Goal: Transaction & Acquisition: Book appointment/travel/reservation

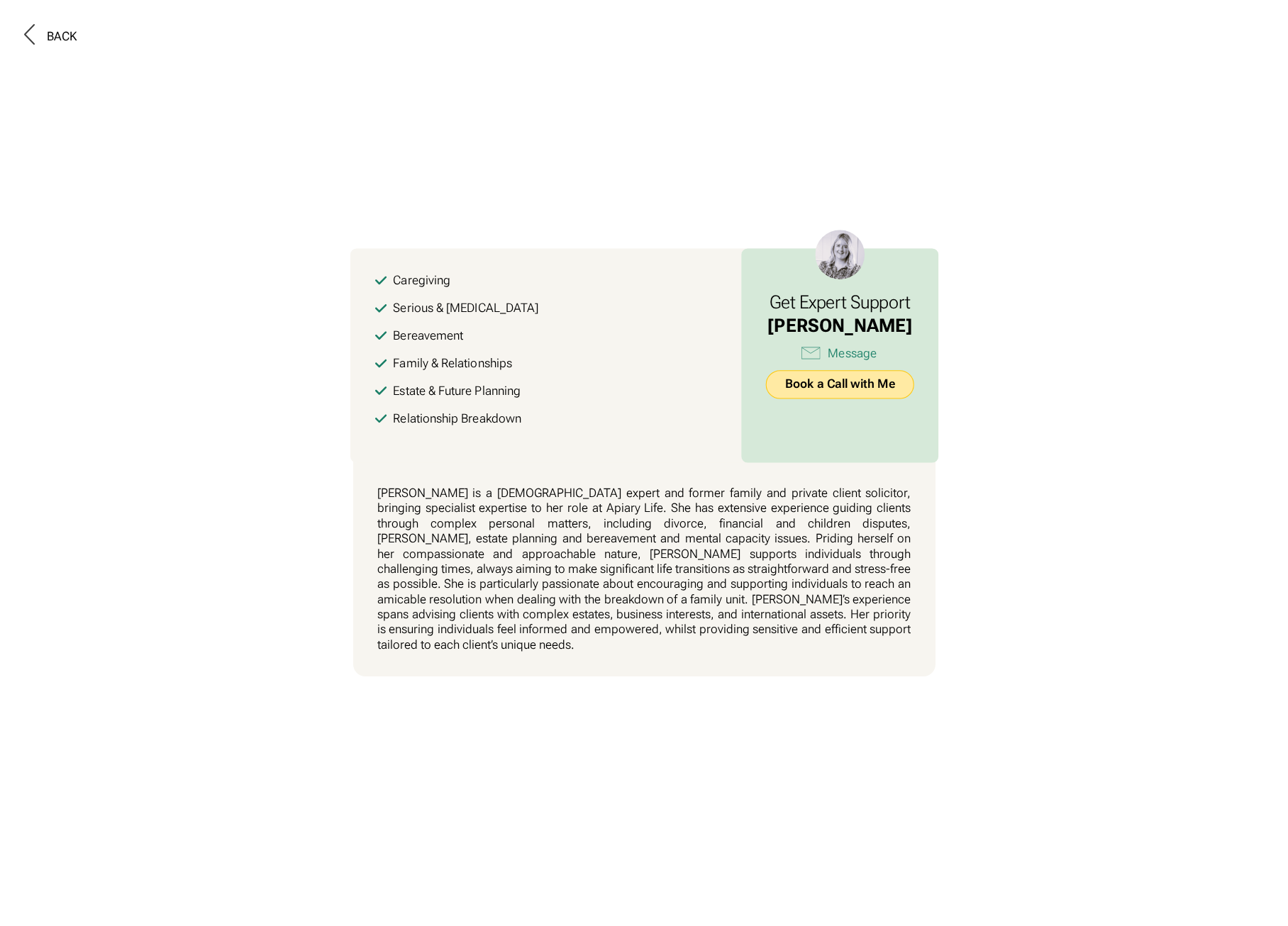
click at [834, 394] on link "Book a Call with Me" at bounding box center [839, 385] width 148 height 29
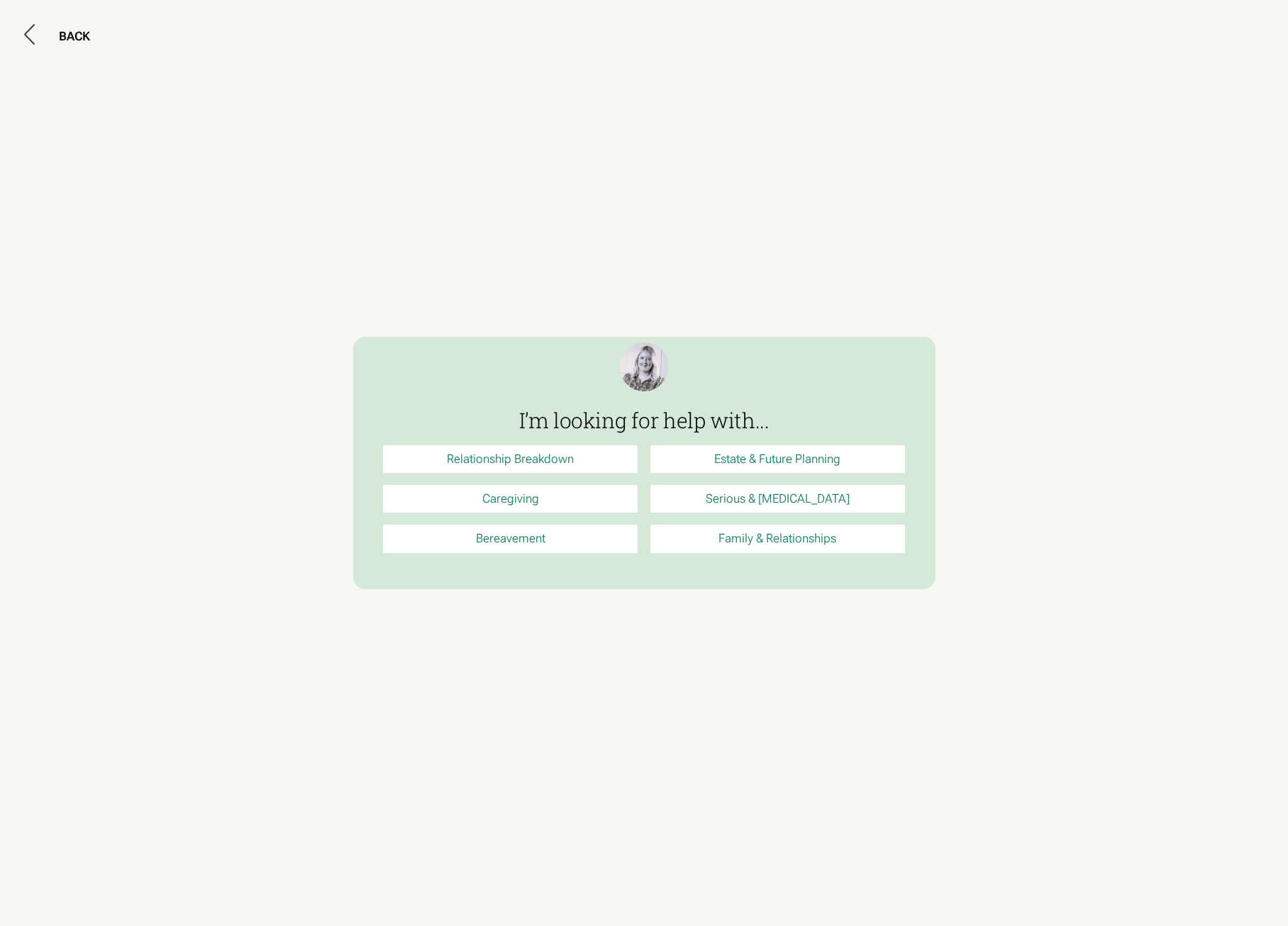
click at [541, 460] on link "Relationship Breakdown" at bounding box center [510, 459] width 254 height 28
